Goal: Transaction & Acquisition: Purchase product/service

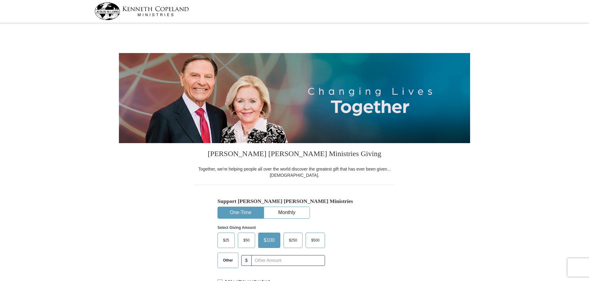
select select "AR"
click at [285, 209] on button "Monthly" at bounding box center [287, 212] width 46 height 11
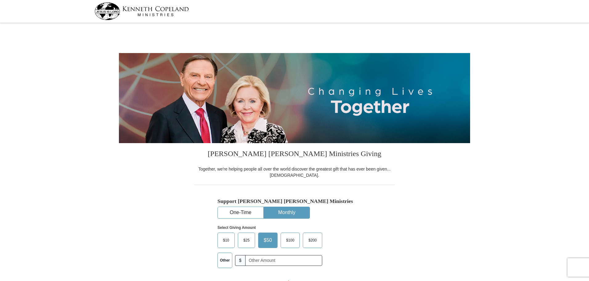
click at [227, 259] on label "Other" at bounding box center [225, 260] width 14 height 15
click at [0, 0] on input "Other" at bounding box center [0, 0] width 0 height 0
type input "550.00"
click at [386, 219] on div "Support [PERSON_NAME] [PERSON_NAME] Ministries One-Time Monthly Select Giving A…" at bounding box center [294, 243] width 200 height 116
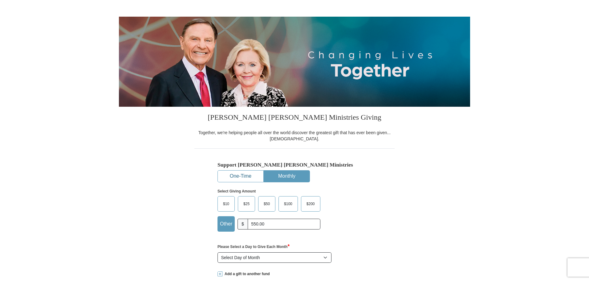
scroll to position [31, 0]
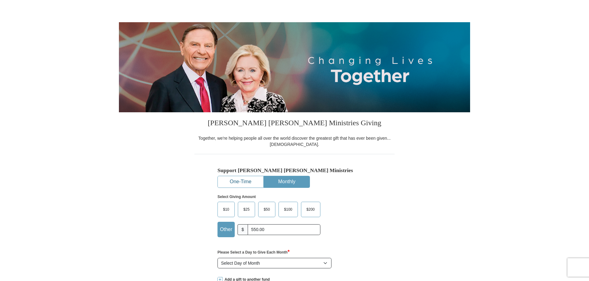
click at [242, 181] on button "One-Time" at bounding box center [241, 181] width 46 height 11
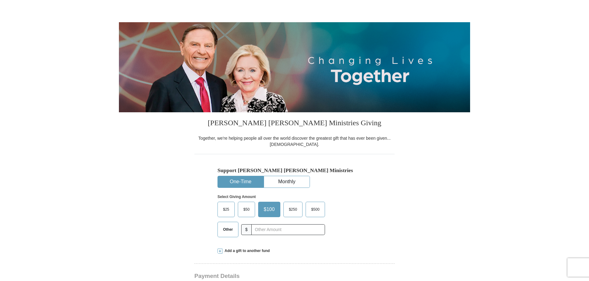
scroll to position [62, 0]
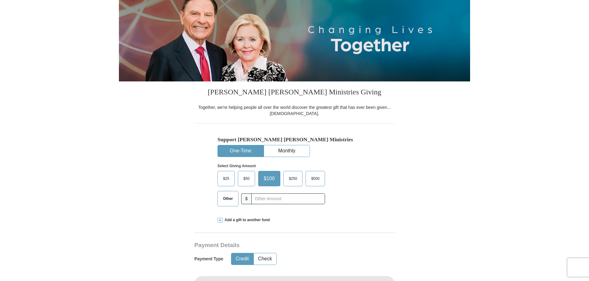
click at [229, 197] on span "Other" at bounding box center [228, 198] width 16 height 9
click at [0, 0] on input "Other" at bounding box center [0, 0] width 0 height 0
type input "550.00"
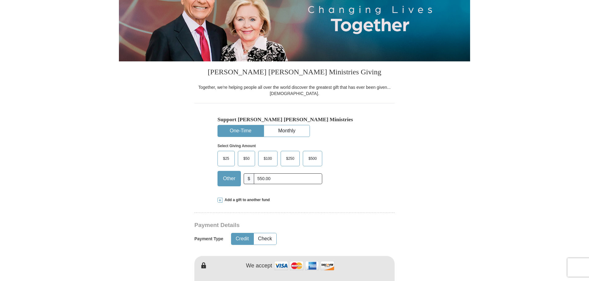
scroll to position [92, 0]
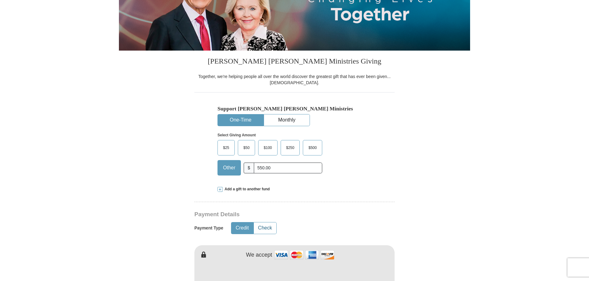
click at [266, 226] on button "Check" at bounding box center [265, 227] width 22 height 11
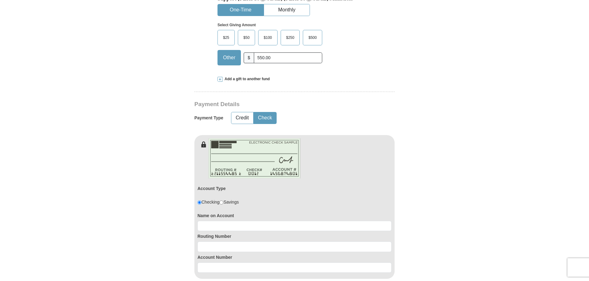
scroll to position [216, 0]
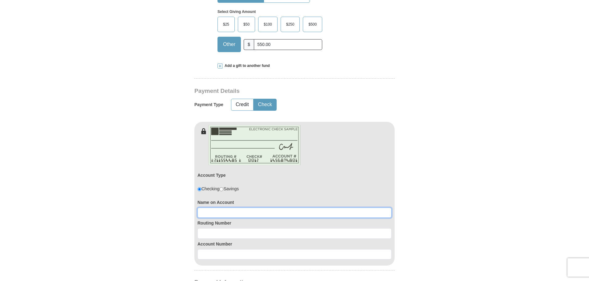
click at [229, 214] on input at bounding box center [294, 212] width 194 height 10
type input "[PERSON_NAME] or [PERSON_NAME]"
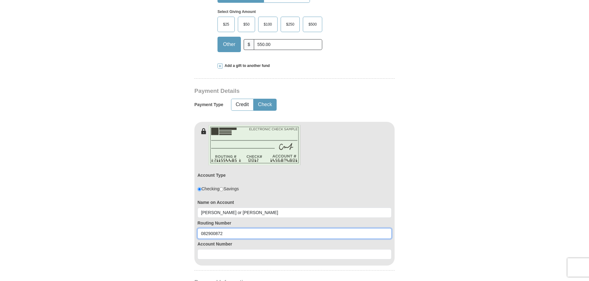
type input "082900872"
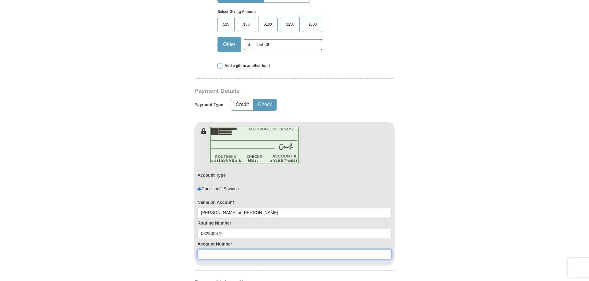
click at [217, 255] on input at bounding box center [294, 254] width 194 height 10
type input "80579823"
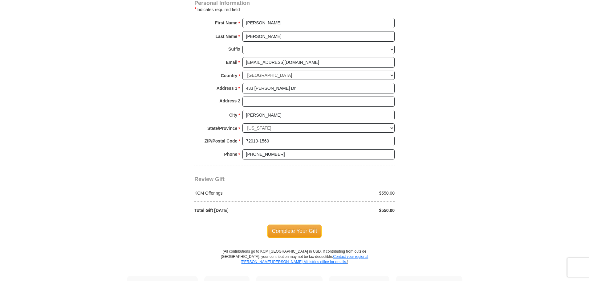
scroll to position [524, 0]
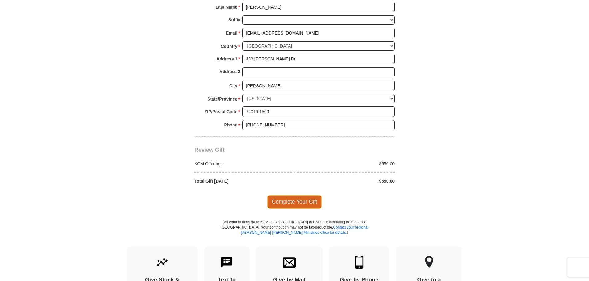
click at [296, 202] on span "Complete Your Gift" at bounding box center [294, 201] width 55 height 13
